Goal: Communication & Community: Answer question/provide support

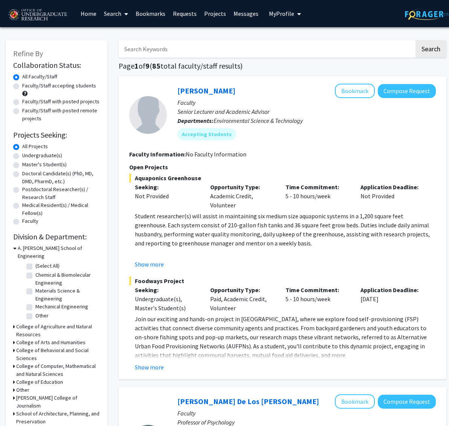
click at [238, 9] on link "Messages" at bounding box center [246, 13] width 32 height 26
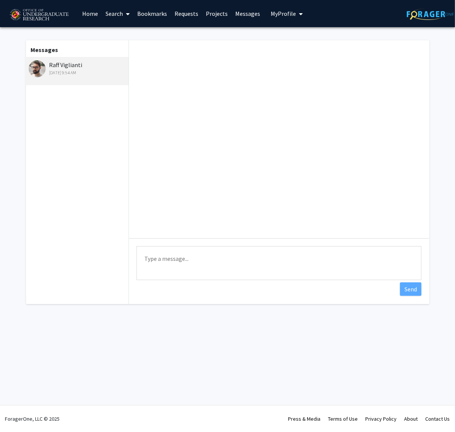
scroll to position [330, 0]
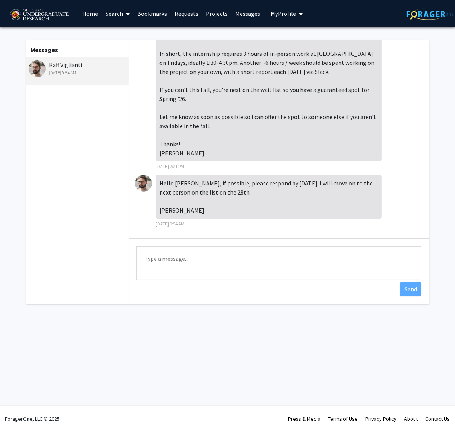
click at [212, 243] on div "Type a message Send" at bounding box center [279, 264] width 300 height 52
click at [220, 256] on textarea "Type a message" at bounding box center [278, 263] width 285 height 34
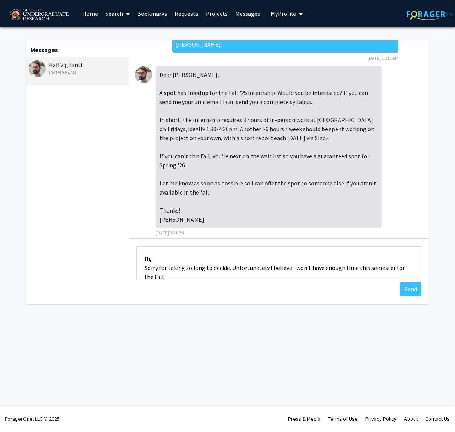
scroll to position [0, 0]
click at [215, 269] on textarea "Hi, Sorry for taking so long to decide. Unfortunately I believe I won't have en…" at bounding box center [278, 263] width 285 height 34
click at [108, 133] on div "Messages Raff Viglianti [DATE] 9:54 AM" at bounding box center [77, 172] width 104 height 264
click at [208, 15] on link "Projects" at bounding box center [216, 13] width 29 height 26
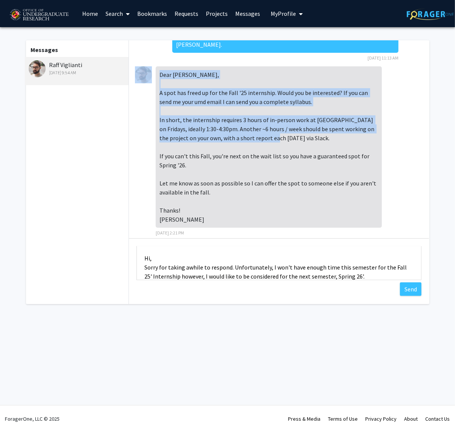
drag, startPoint x: 154, startPoint y: 127, endPoint x: 282, endPoint y: 150, distance: 130.7
click at [282, 150] on div "Dear [PERSON_NAME], A spot has freed up for the Fall '25 internship. Would you …" at bounding box center [279, 153] width 288 height 175
click at [282, 150] on div "Dear [PERSON_NAME], A spot has freed up for the Fall '25 internship. Would you …" at bounding box center [269, 146] width 226 height 161
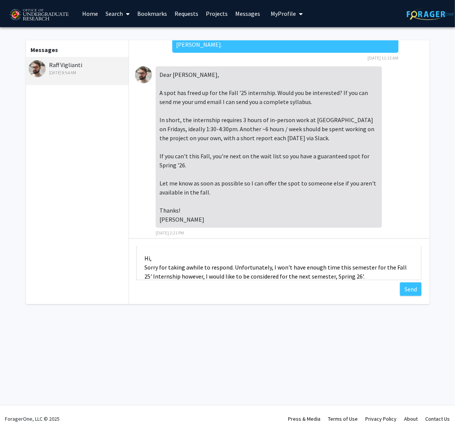
scroll to position [9, 0]
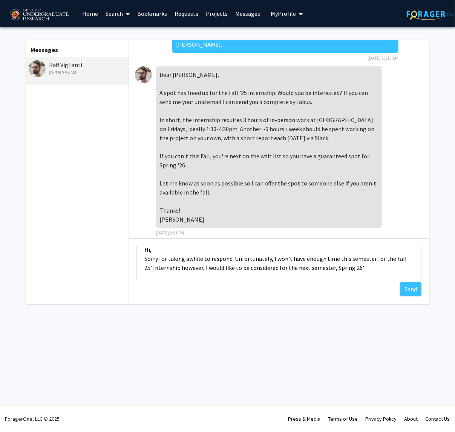
drag, startPoint x: 270, startPoint y: 267, endPoint x: 189, endPoint y: 273, distance: 81.2
click at [189, 273] on textarea "Hi, Sorry for taking awhile to respond. Unfortunately, I won't have enough time…" at bounding box center [278, 263] width 285 height 34
click at [187, 272] on textarea "Hi, Sorry for taking awhile to respond. Unfortunately, I won't have enough time…" at bounding box center [278, 263] width 285 height 34
click at [169, 267] on textarea "Hi, Sorry for taking awhile to respond. Unfortunately, I won't have enough time…" at bounding box center [278, 263] width 285 height 34
click at [310, 257] on textarea "Hi, Sorry for taking awhile to respond. Unfortunately, I won't have enough time…" at bounding box center [278, 263] width 285 height 34
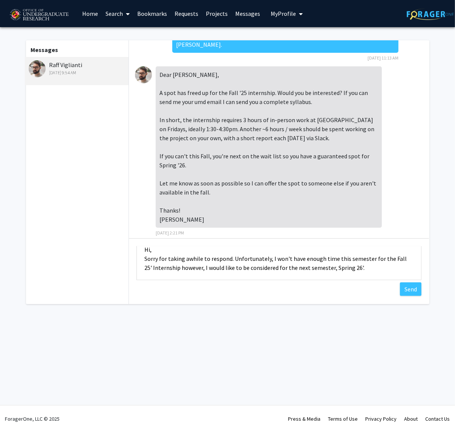
click at [304, 258] on textarea "Hi, Sorry for taking awhile to respond. Unfortunately, I won't have enough time…" at bounding box center [278, 263] width 285 height 34
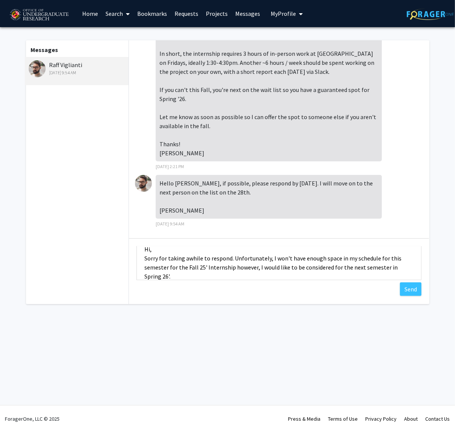
scroll to position [330, 0]
click at [185, 264] on textarea "Hi, Sorry for taking awhile to respond. Unfortunately, I won't have enough spac…" at bounding box center [278, 263] width 285 height 34
click at [267, 258] on textarea "Hi, Sorry for taking awhile to respond. Unfortunately, I won't have enough spac…" at bounding box center [278, 263] width 285 height 34
click at [295, 260] on textarea "Hi, Sorry for taking awhile to respond. Unfortunately, I won't have enough spac…" at bounding box center [278, 263] width 285 height 34
click at [314, 256] on textarea "Hi, Sorry for taking awhile to respond. Unfortunately, I won't have enough spac…" at bounding box center [278, 263] width 285 height 34
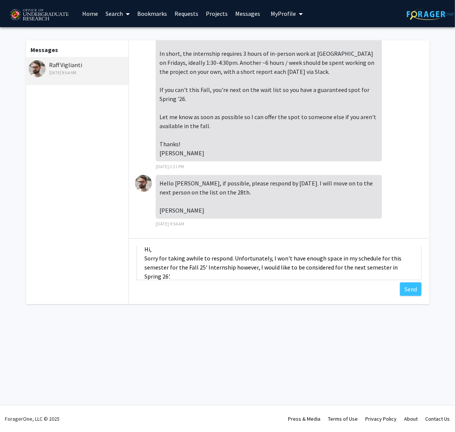
click at [314, 256] on textarea "Hi, Sorry for taking awhile to respond. Unfortunately, I won't have enough spac…" at bounding box center [278, 263] width 285 height 34
click at [337, 274] on textarea "Hi, Sorry for taking awhile to respond. Unfortunately, I won't have time in my …" at bounding box center [278, 263] width 285 height 34
click at [362, 273] on textarea "Hi, Sorry for taking awhile to respond. Unfortunately, I won't have time in my …" at bounding box center [278, 263] width 285 height 34
click at [304, 337] on div "Skip navigation Home Search Bookmarks Requests Projects Messages My Profile [PE…" at bounding box center [227, 216] width 455 height 432
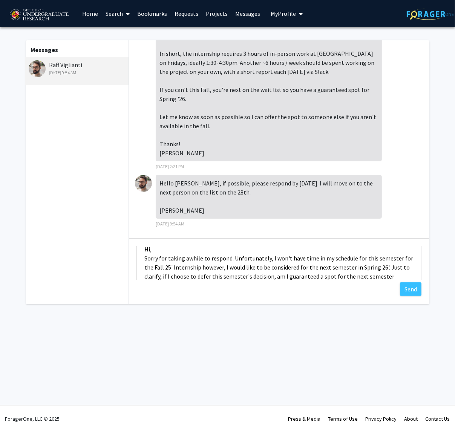
click at [285, 330] on div "Skip navigation Home Search Bookmarks Requests Projects Messages My Profile [PE…" at bounding box center [227, 216] width 455 height 432
drag, startPoint x: 255, startPoint y: 339, endPoint x: 188, endPoint y: 345, distance: 67.4
click at [189, 345] on div "Skip navigation Home Search Bookmarks Requests Projects Messages My Profile [PE…" at bounding box center [227, 216] width 455 height 432
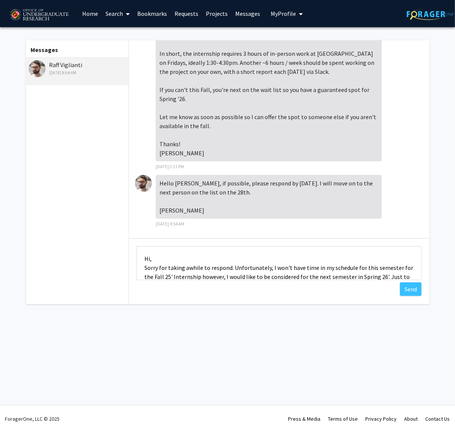
drag, startPoint x: 203, startPoint y: 258, endPoint x: 318, endPoint y: 267, distance: 115.3
click at [318, 267] on textarea "Hi, Sorry for taking awhile to respond. Unfortunately, I won't have time in my …" at bounding box center [278, 263] width 285 height 34
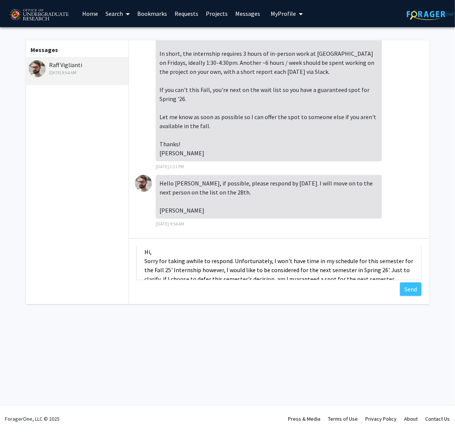
scroll to position [18, 0]
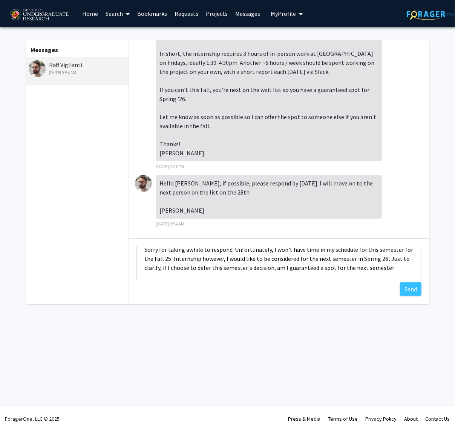
click at [318, 267] on textarea "Hi, Sorry for taking awhile to respond. Unfortunately, I won't have time in my …" at bounding box center [278, 263] width 285 height 34
drag, startPoint x: 362, startPoint y: 266, endPoint x: 429, endPoint y: 276, distance: 67.4
click at [361, 267] on textarea "Hi, Sorry for taking awhile to respond. Unfortunately, I won't have time in my …" at bounding box center [278, 263] width 285 height 34
click at [289, 264] on textarea "Hi, Sorry for taking awhile to respond. Unfortunately, I won't have time in my …" at bounding box center [278, 263] width 285 height 34
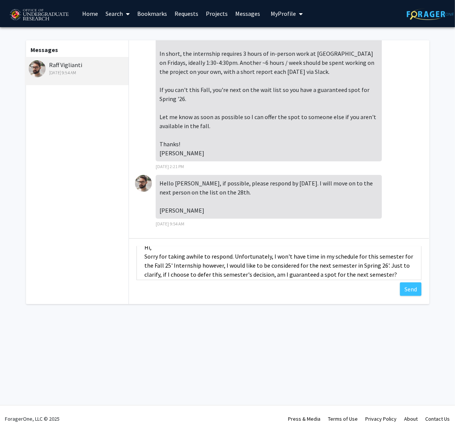
scroll to position [0, 0]
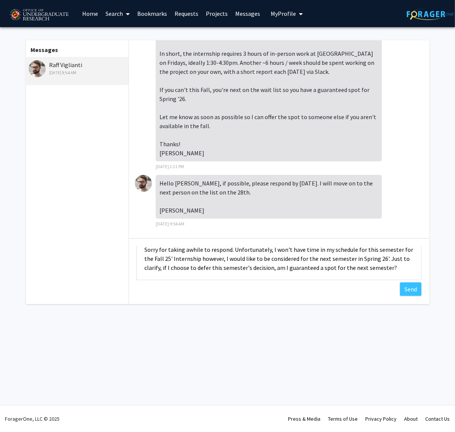
click at [198, 264] on textarea "Hi, Sorry for taking awhile to respond. Unfortunately, I won't have time in my …" at bounding box center [278, 263] width 285 height 34
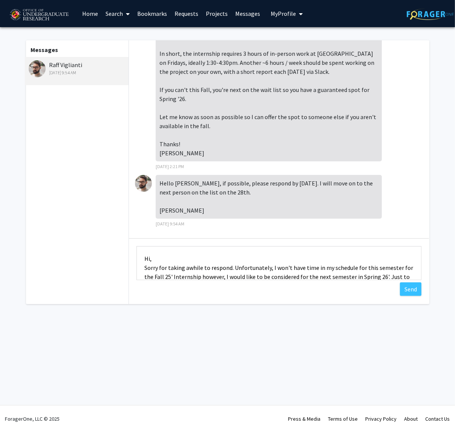
click at [198, 263] on textarea "Hi, Sorry for taking awhile to respond. Unfortunately, I won't have time in my …" at bounding box center [278, 263] width 285 height 34
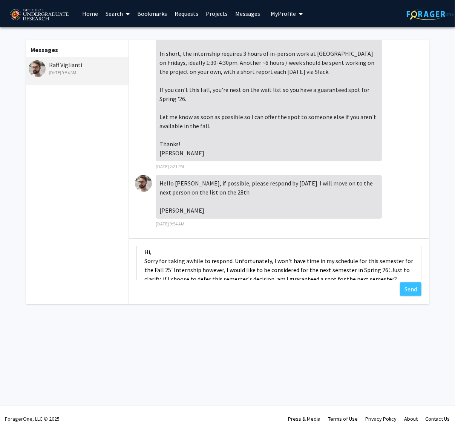
scroll to position [18, 0]
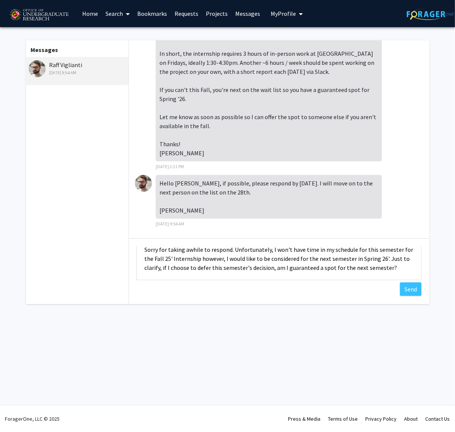
click at [278, 275] on textarea "Hi, Sorry for taking awhile to respond. Unfortunately, I won't have time in my …" at bounding box center [278, 263] width 285 height 34
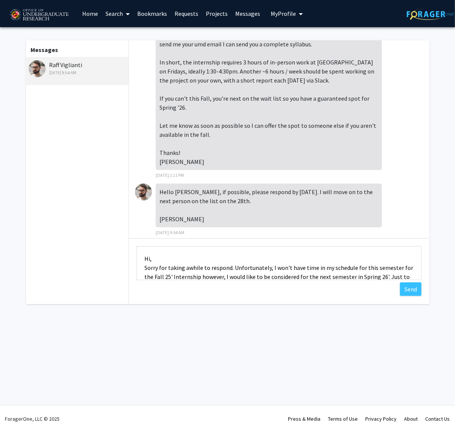
scroll to position [330, 0]
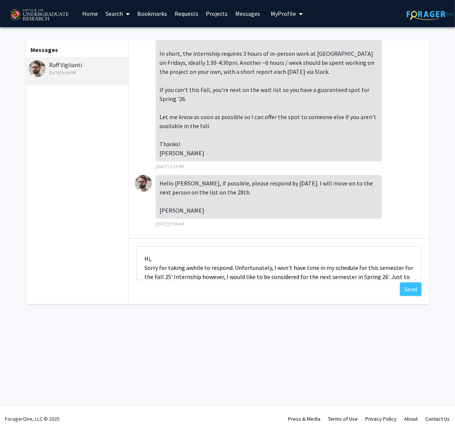
click at [149, 261] on textarea "Hi, Sorry for taking awhile to respond. Unfortunately, I won't have time in my …" at bounding box center [278, 263] width 285 height 34
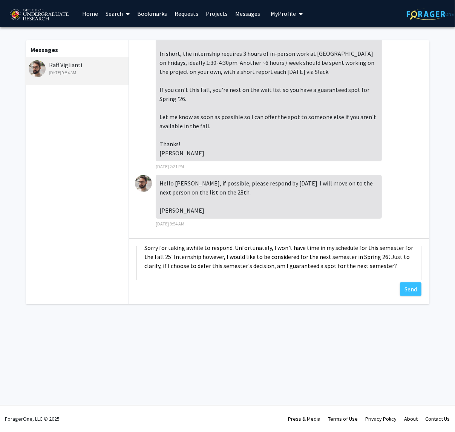
scroll to position [18, 0]
click at [347, 270] on textarea "Hi [PERSON_NAME], Sorry for taking awhile to respond. Unfortunately, I won't ha…" at bounding box center [278, 263] width 285 height 34
click at [380, 268] on textarea "Hi [PERSON_NAME], Sorry for taking awhile to respond. Unfortunately, I won't ha…" at bounding box center [278, 263] width 285 height 34
click at [388, 267] on textarea "Hi [PERSON_NAME], Sorry for taking awhile to respond. Unfortunately, I won't ha…" at bounding box center [278, 263] width 285 height 34
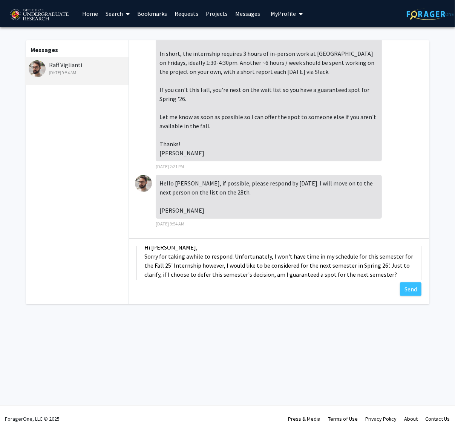
scroll to position [0, 0]
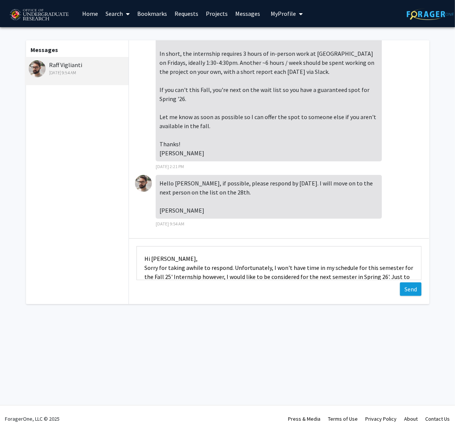
type textarea "Hi [PERSON_NAME], Sorry for taking awhile to respond. Unfortunately, I won't ha…"
click at [405, 292] on button "Send" at bounding box center [410, 289] width 21 height 14
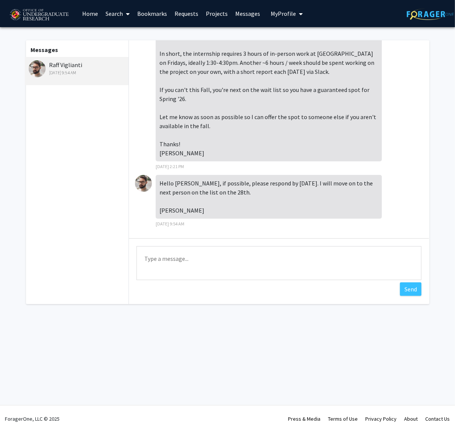
scroll to position [423, 0]
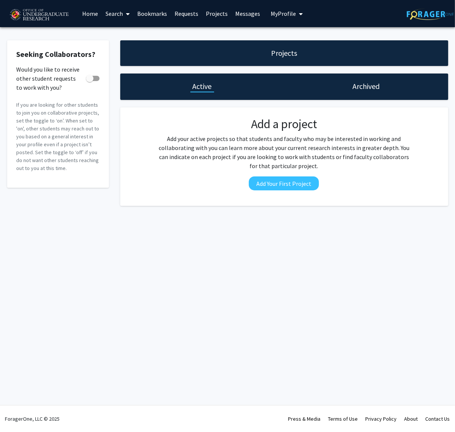
click at [153, 14] on link "Bookmarks" at bounding box center [151, 13] width 37 height 26
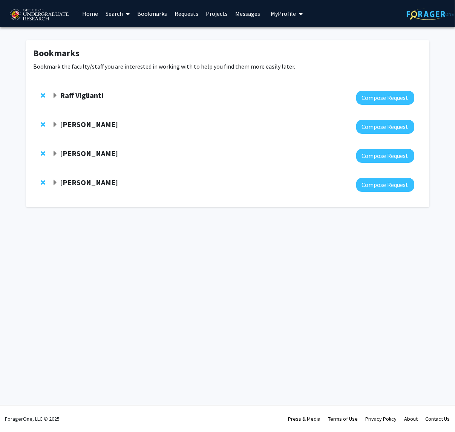
click at [79, 91] on strong "Raff Viglianti" at bounding box center [81, 94] width 43 height 9
